Goal: Check status: Check status

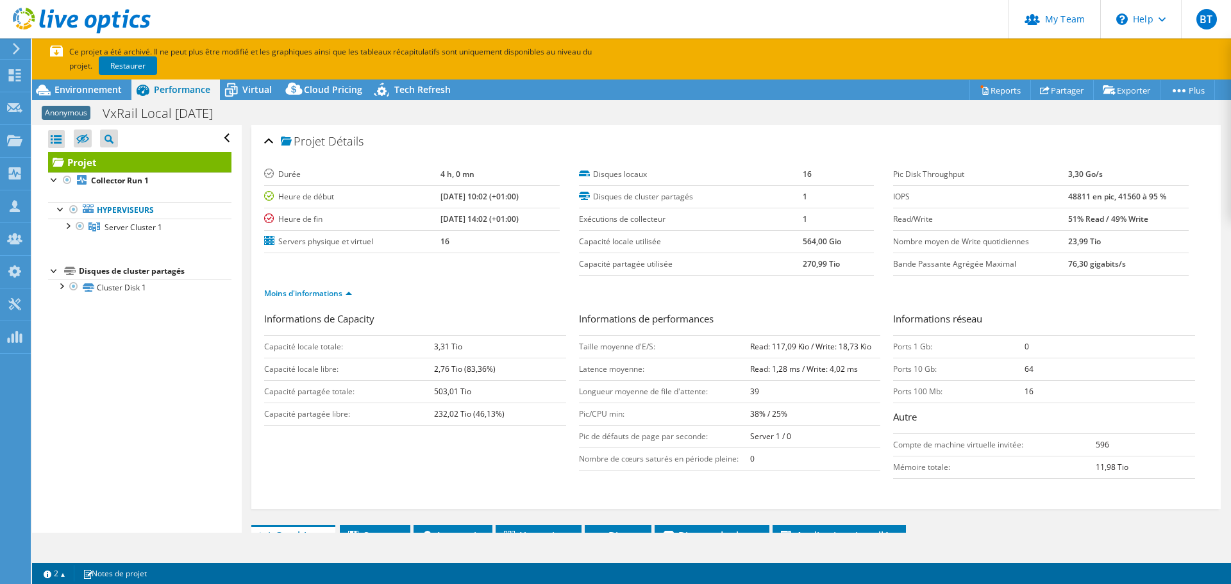
select select "EUFrankfurt"
select select "EUR"
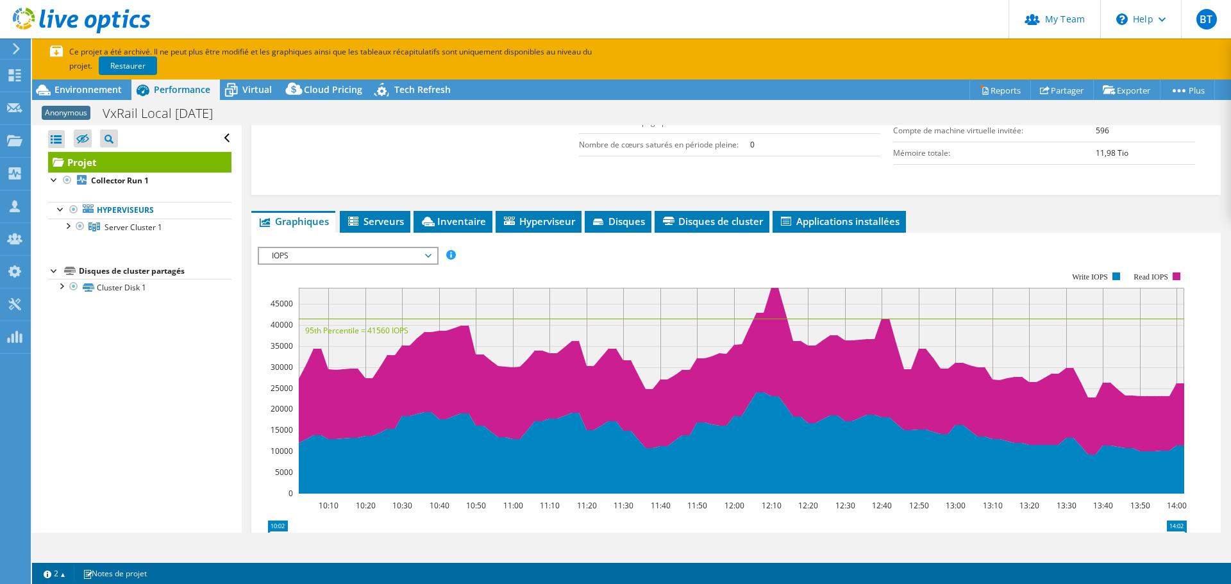
scroll to position [320, 0]
